Goal: Entertainment & Leisure: Consume media (video, audio)

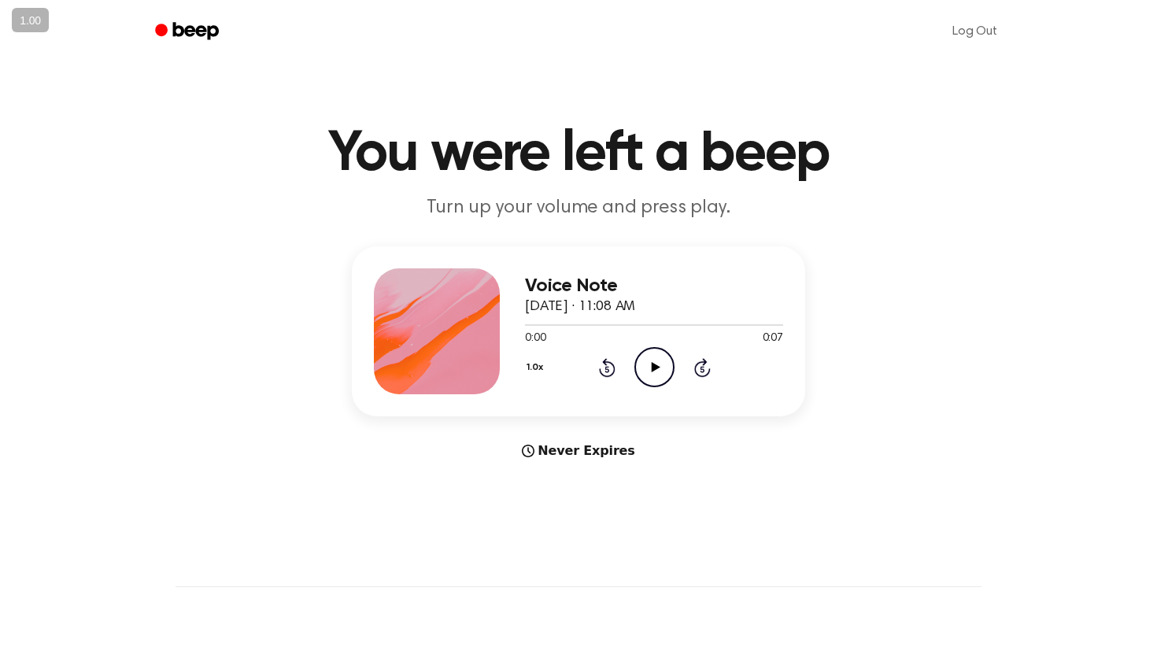
click at [642, 357] on icon "Play Audio" at bounding box center [654, 367] width 40 height 40
click at [654, 366] on icon at bounding box center [655, 367] width 9 height 10
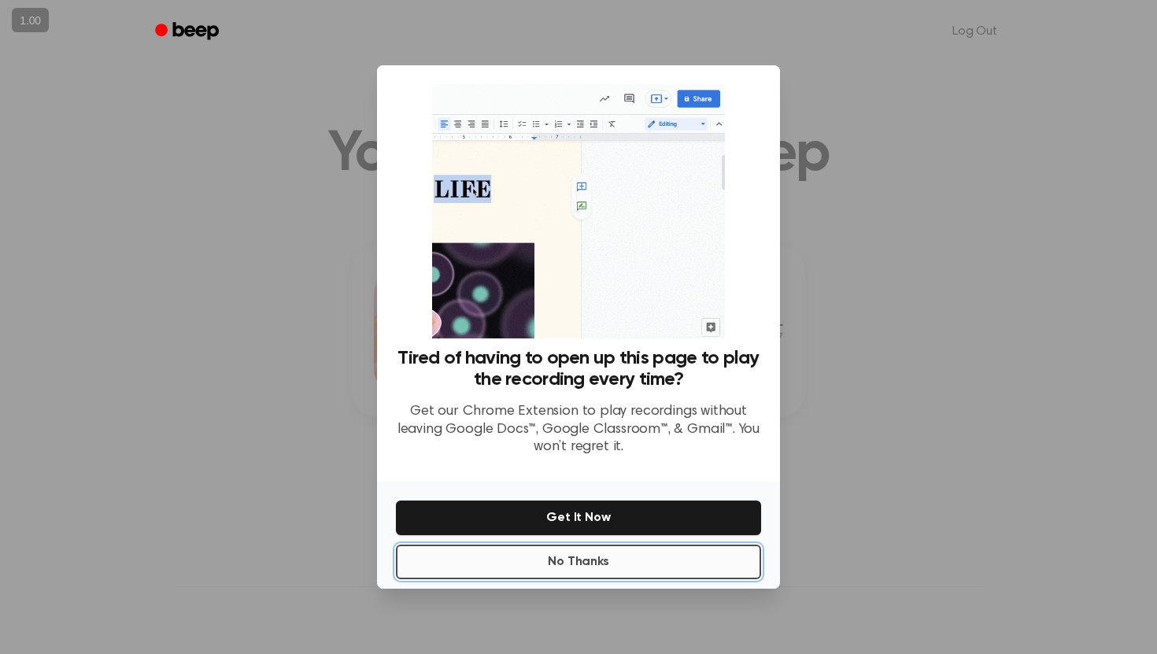
click at [637, 571] on button "No Thanks" at bounding box center [578, 562] width 365 height 35
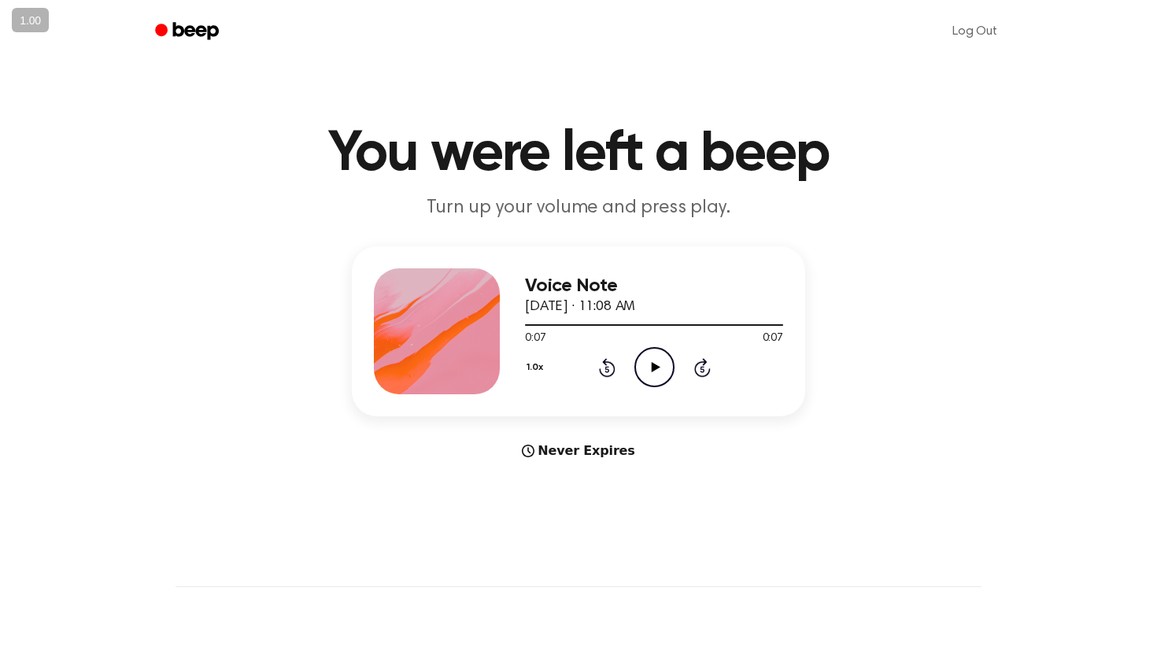
click at [641, 380] on circle at bounding box center [654, 367] width 39 height 39
click at [648, 368] on icon "Pause Audio" at bounding box center [654, 367] width 40 height 40
click at [653, 350] on icon "Play Audio" at bounding box center [654, 367] width 40 height 40
click at [649, 364] on icon "Play Audio" at bounding box center [654, 367] width 40 height 40
click at [632, 355] on div "1.0x Rewind 5 seconds Play Audio Skip 5 seconds" at bounding box center [654, 367] width 258 height 40
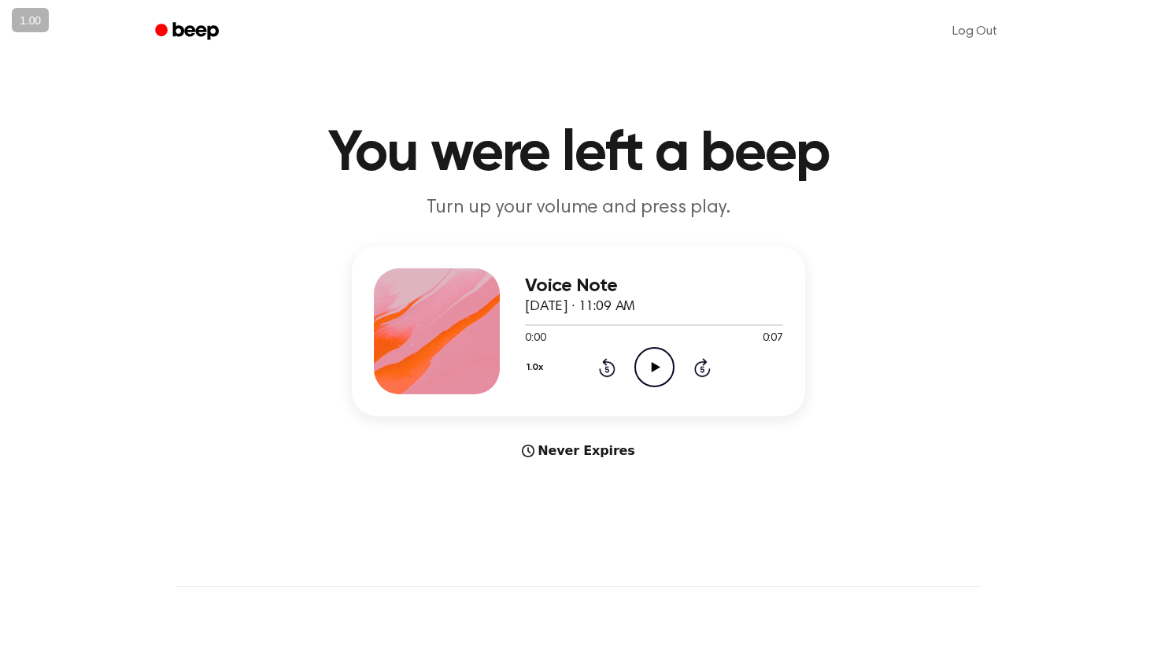
click at [643, 361] on icon "Play Audio" at bounding box center [654, 367] width 40 height 40
click at [645, 346] on div "0:07 0:07" at bounding box center [654, 339] width 258 height 17
click at [653, 365] on icon at bounding box center [655, 367] width 9 height 10
